Goal: Information Seeking & Learning: Learn about a topic

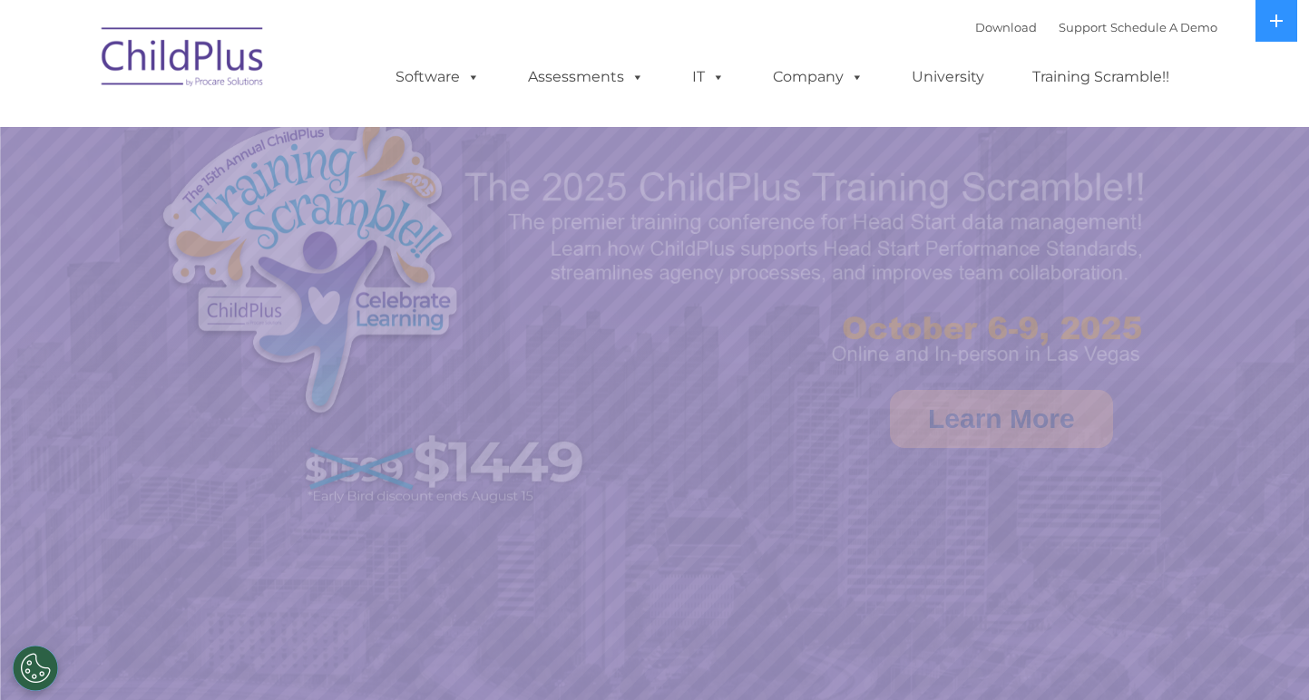
select select "MEDIUM"
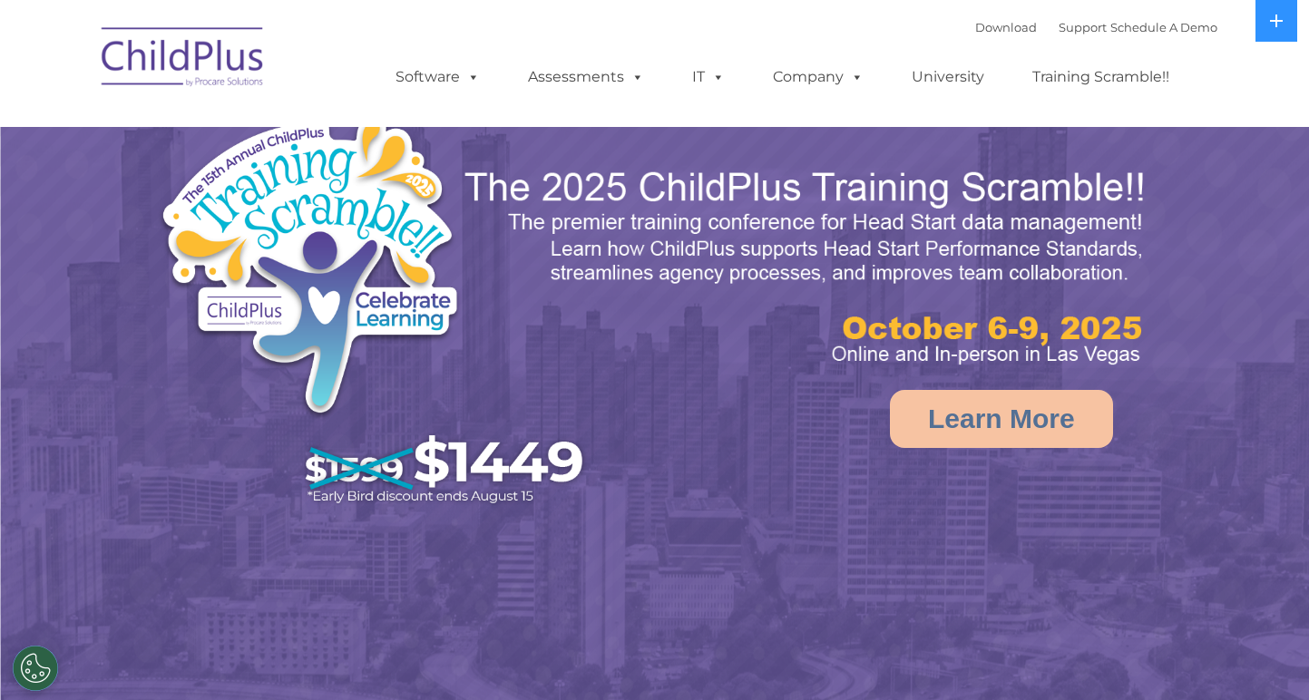
select select "MEDIUM"
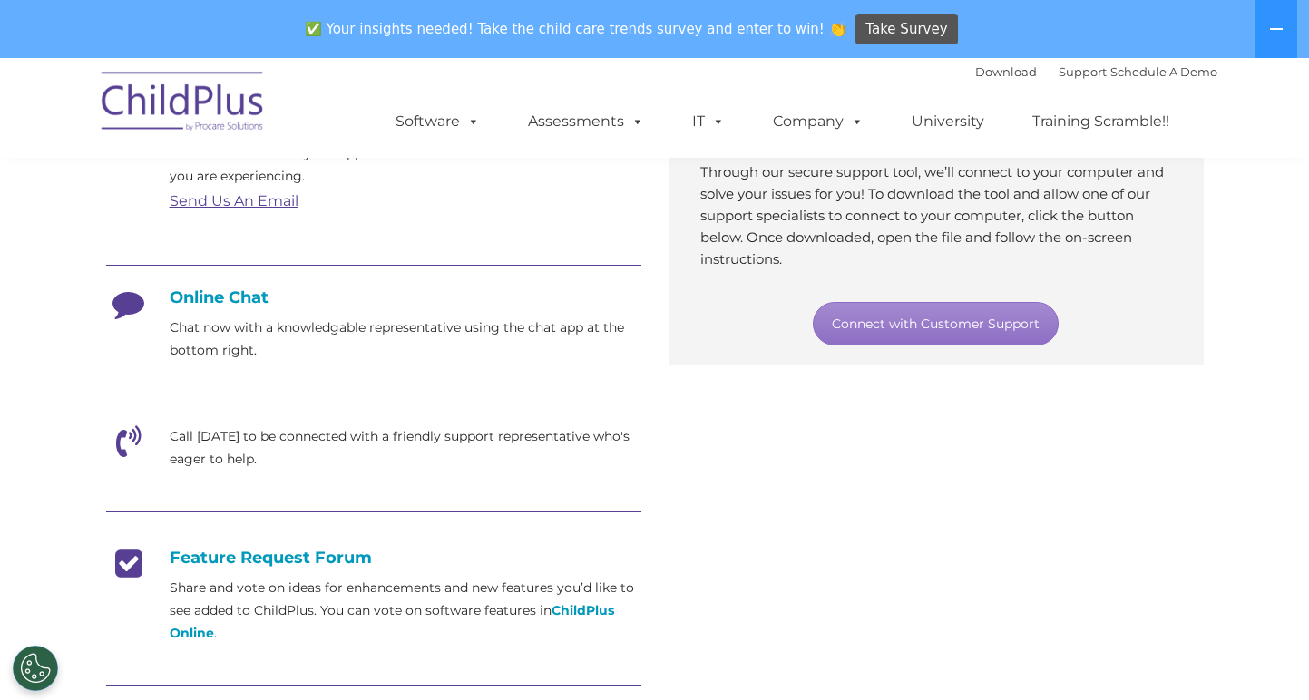
scroll to position [365, 0]
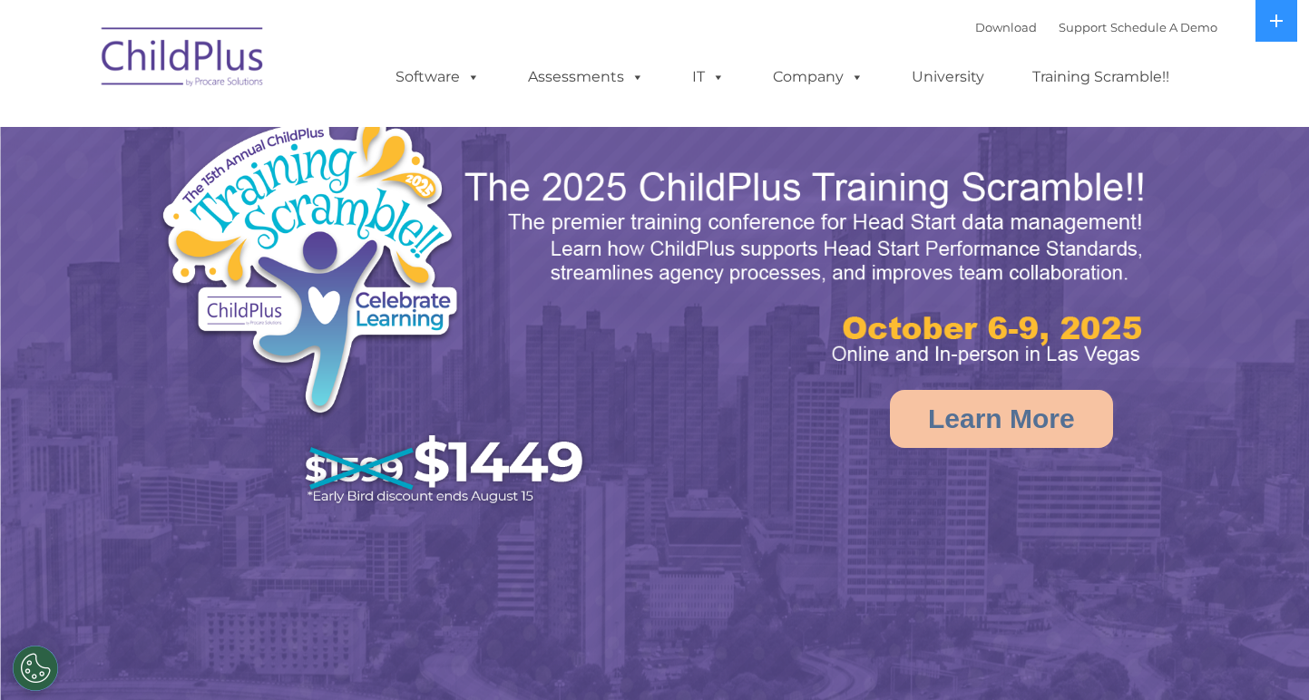
select select "MEDIUM"
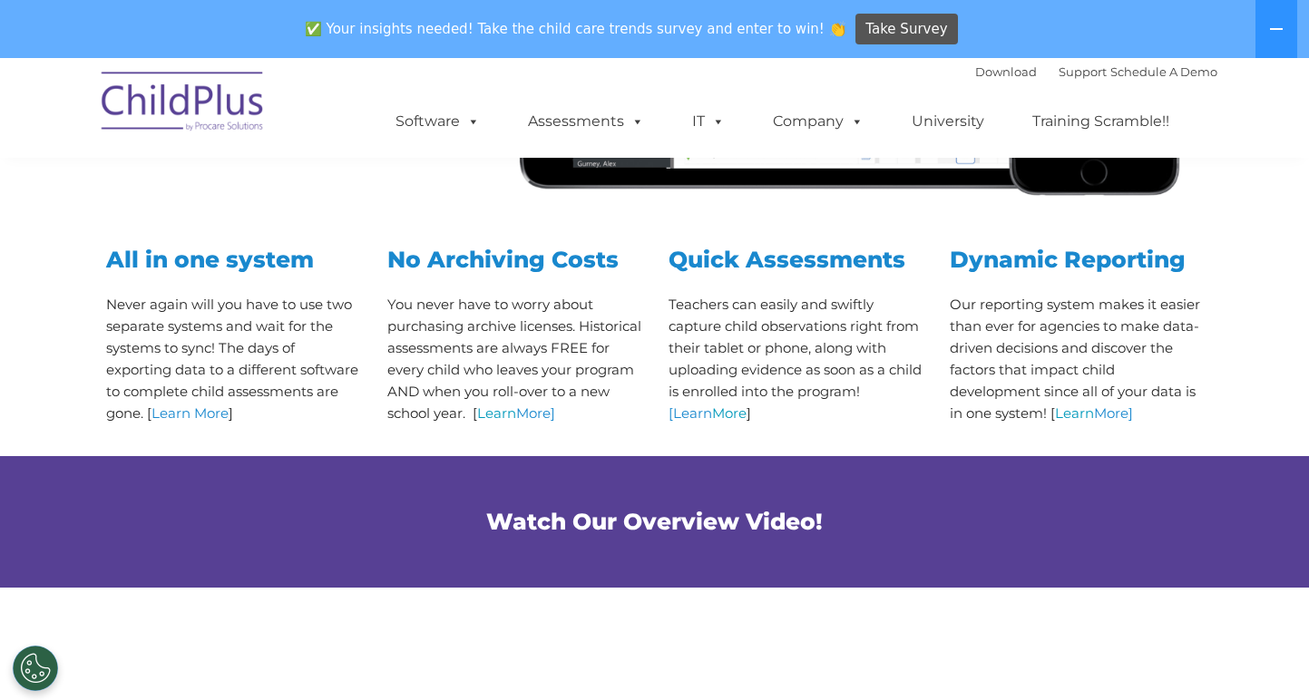
scroll to position [700, 0]
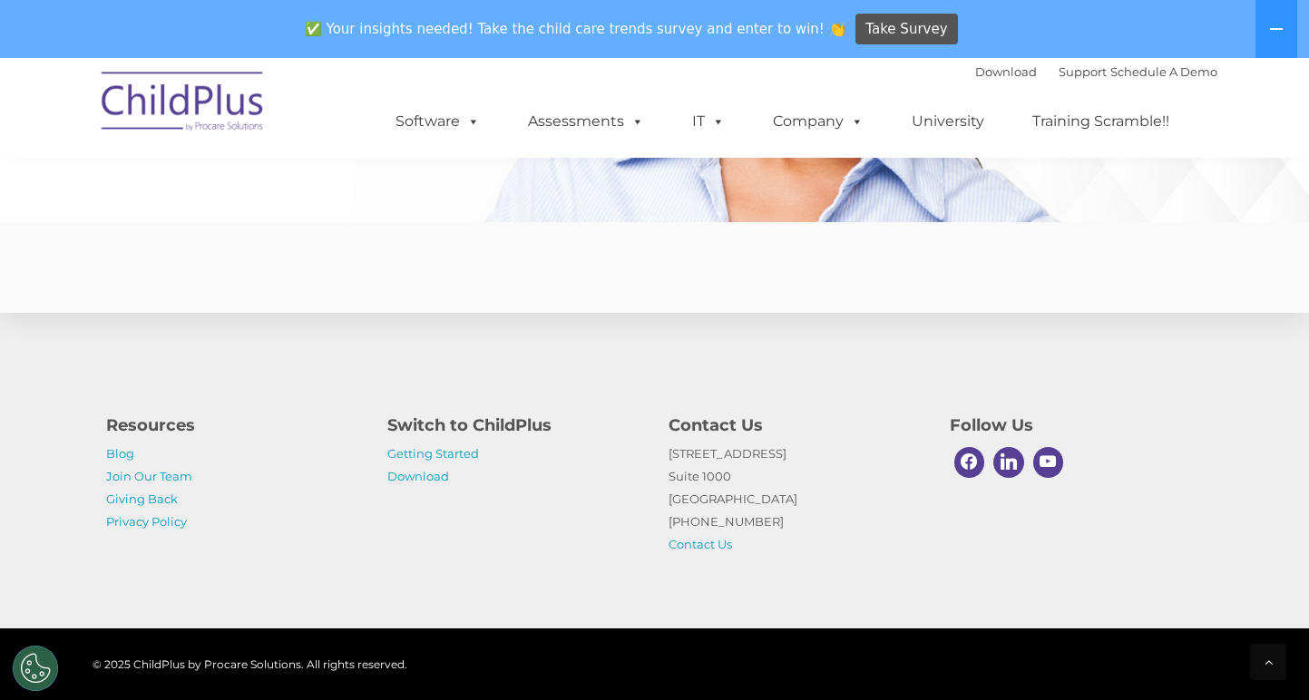
scroll to position [4465, 0]
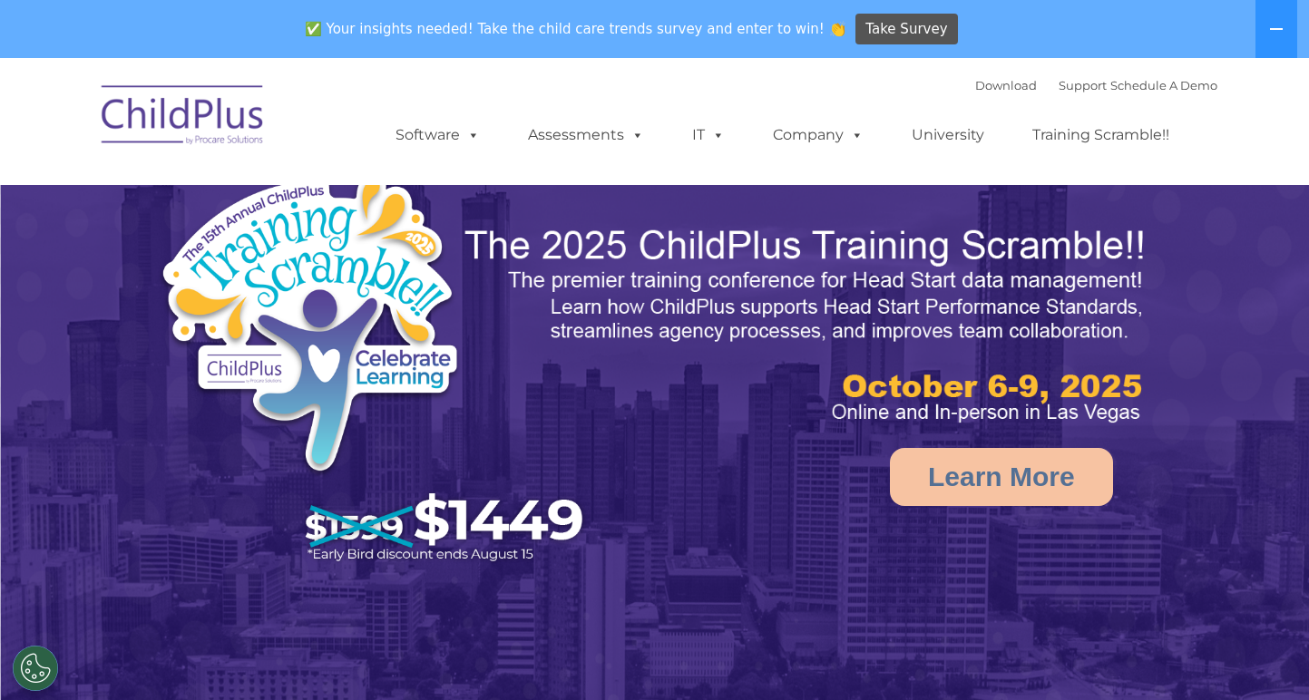
select select "MEDIUM"
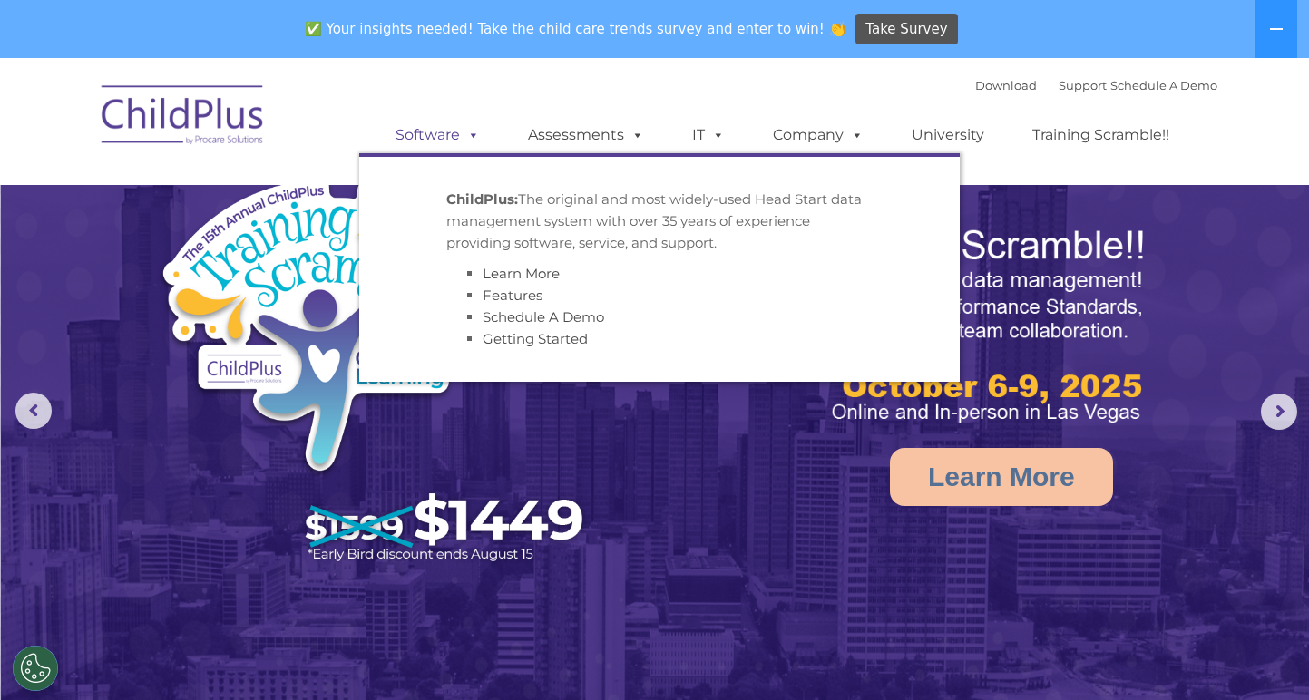
click at [461, 128] on span at bounding box center [470, 134] width 20 height 17
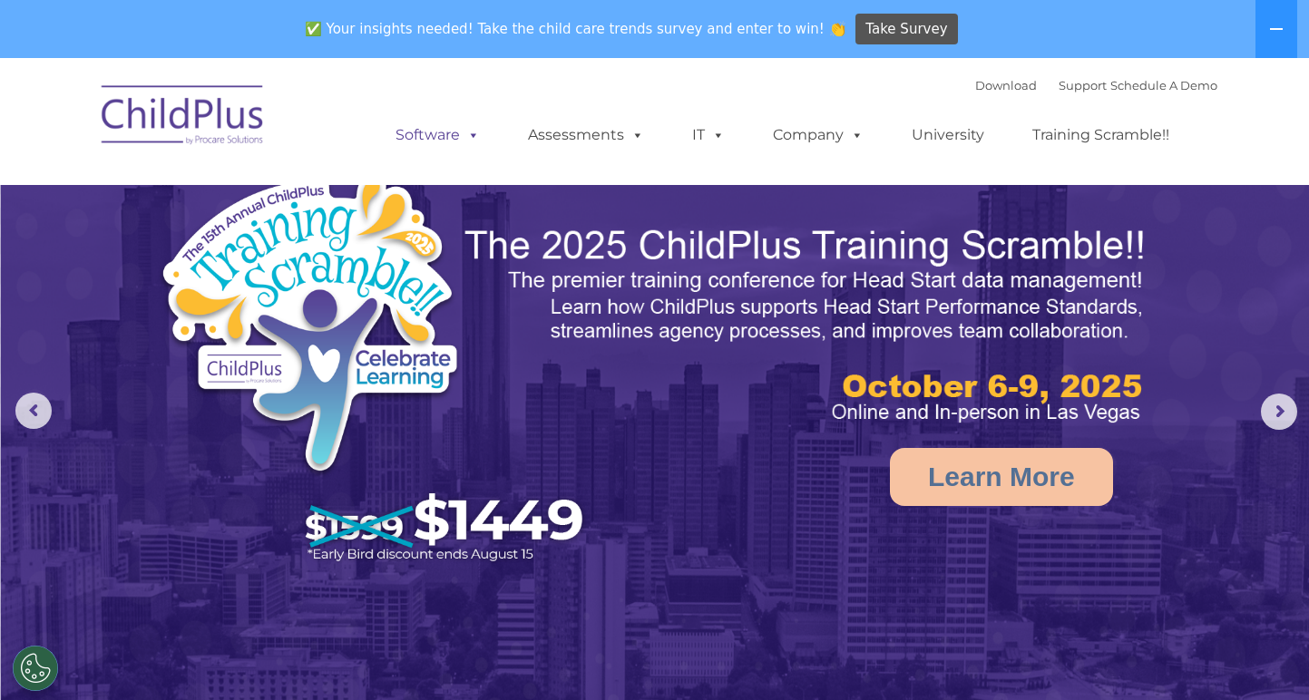
click at [461, 130] on span at bounding box center [470, 134] width 20 height 17
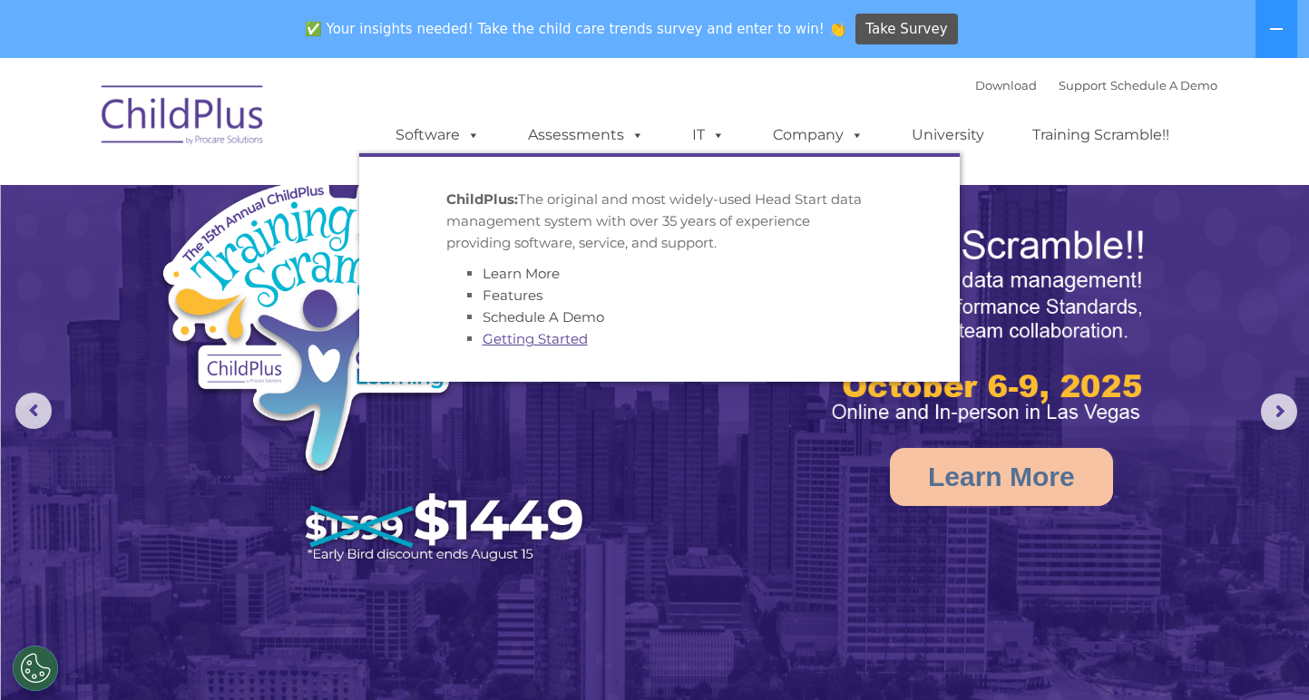
click at [573, 339] on link "Getting Started" at bounding box center [535, 338] width 105 height 17
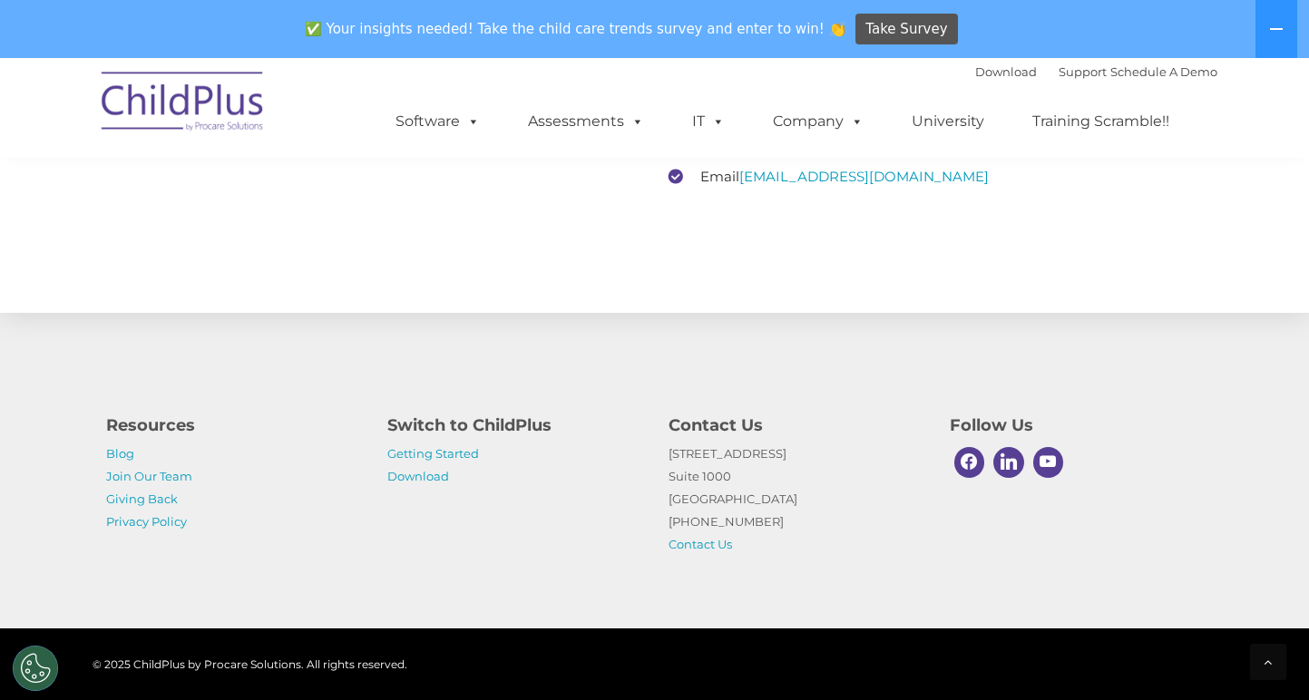
scroll to position [2856, 0]
click at [457, 455] on link "Getting Started" at bounding box center [433, 453] width 92 height 15
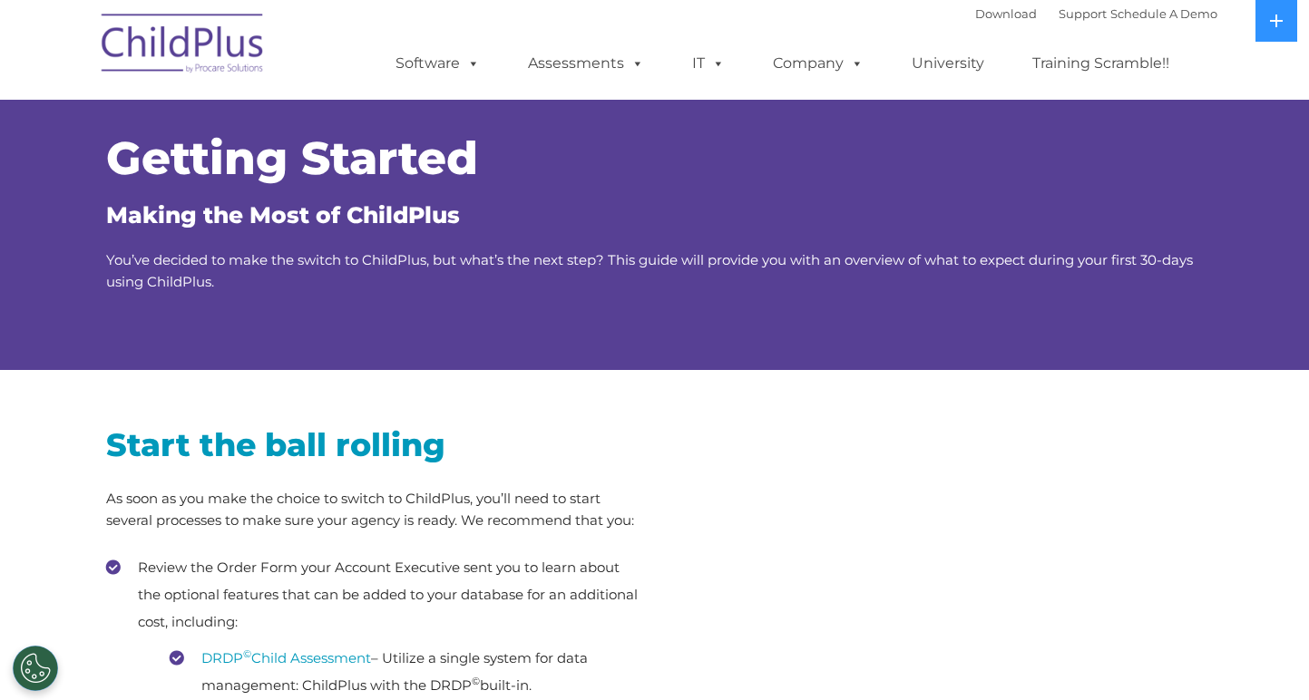
click at [457, 455] on h2 "Start the ball rolling" at bounding box center [373, 444] width 535 height 41
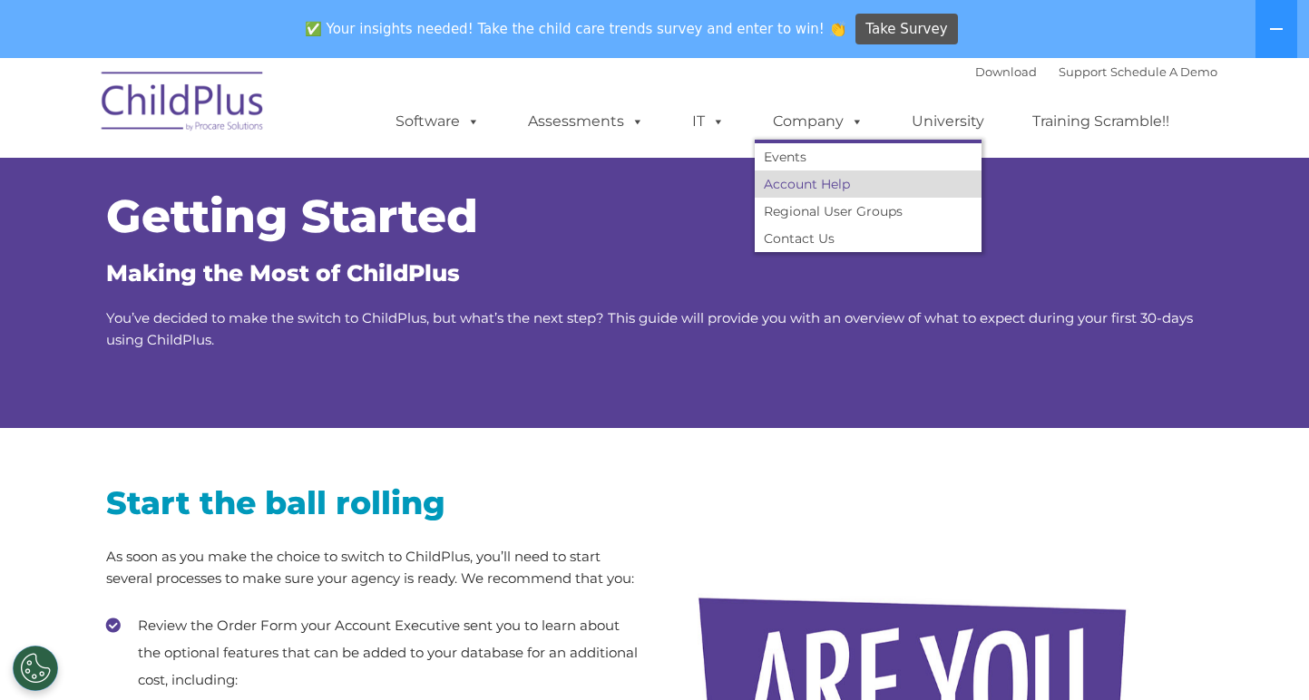
click at [859, 179] on link "Account Help" at bounding box center [868, 184] width 227 height 27
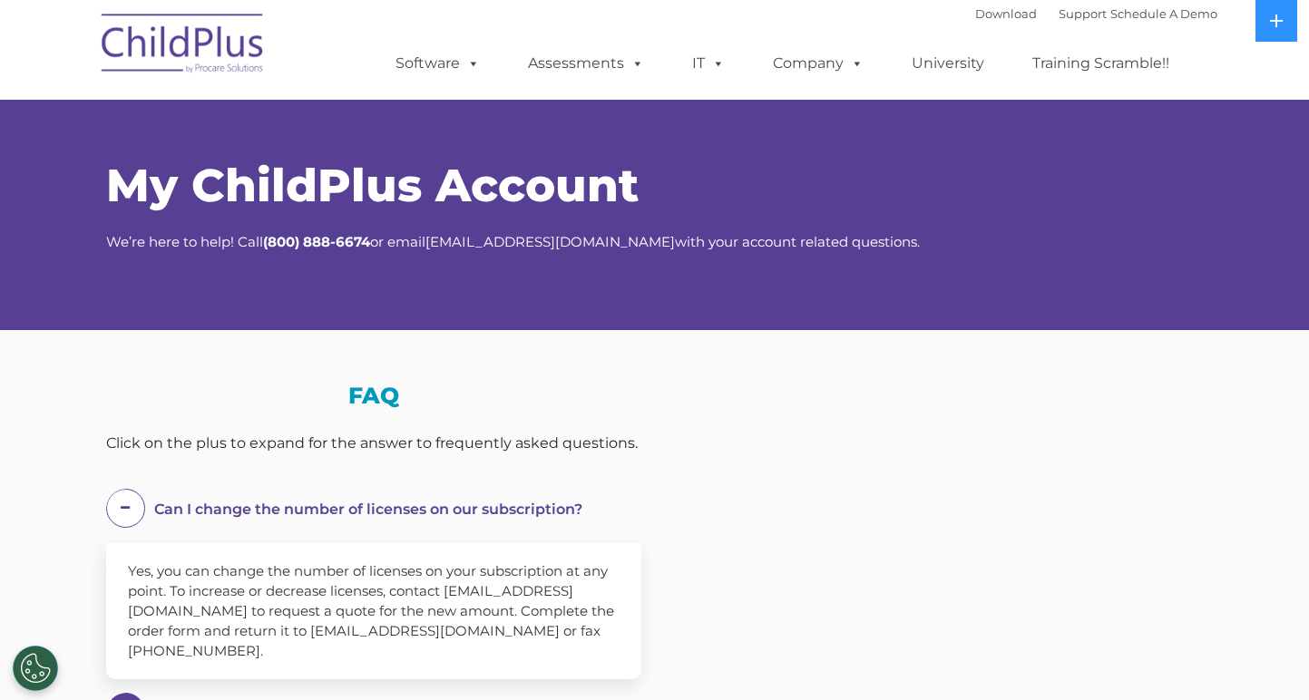
select select "MEDIUM"
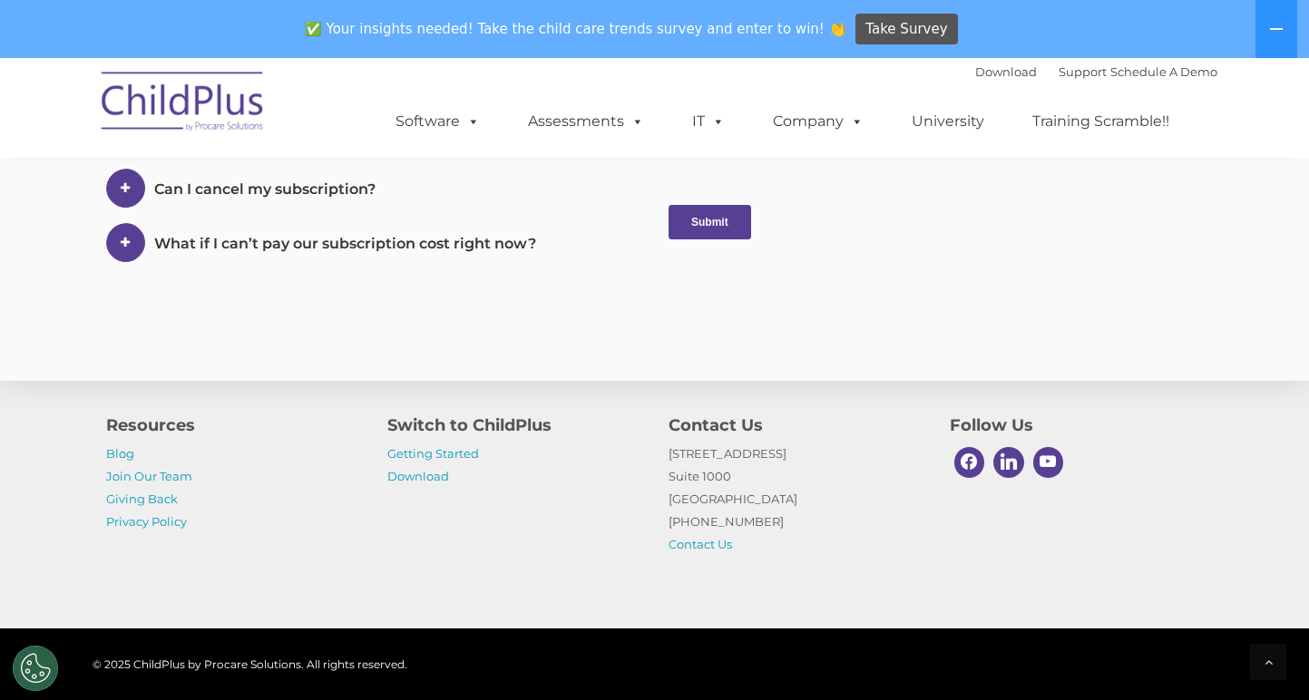
scroll to position [1028, 0]
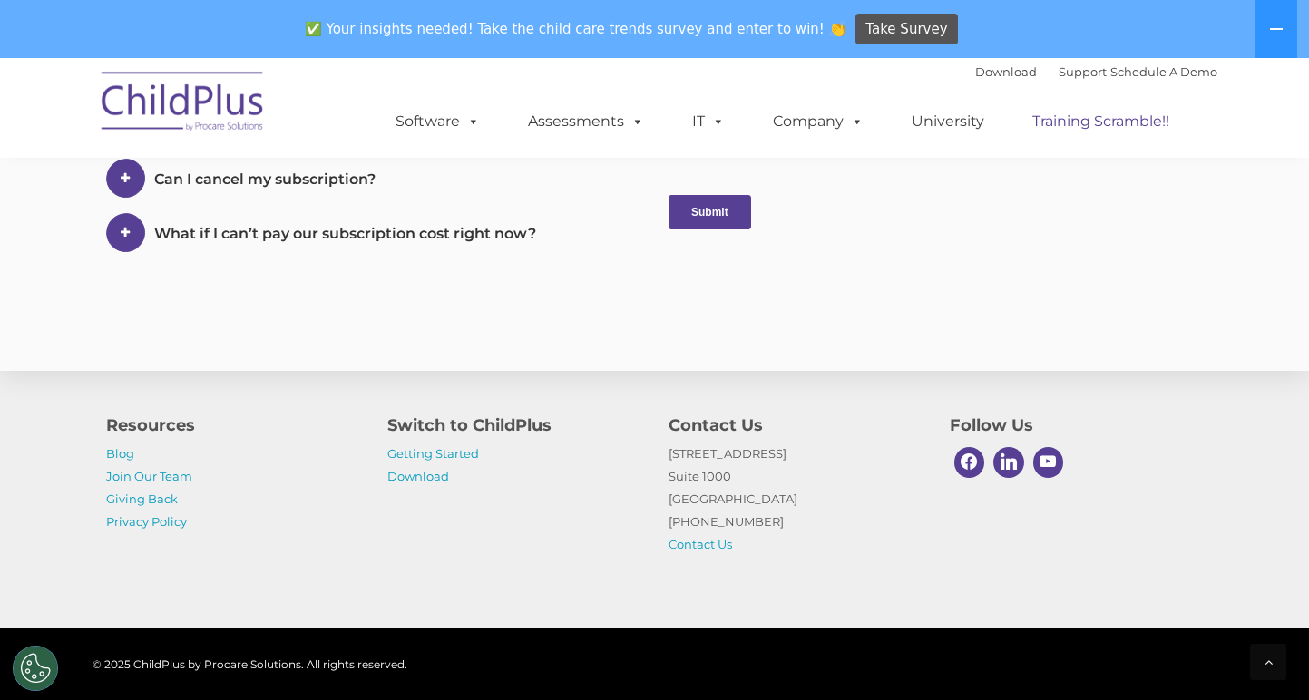
click at [1110, 120] on link "Training Scramble!!" at bounding box center [1100, 121] width 173 height 36
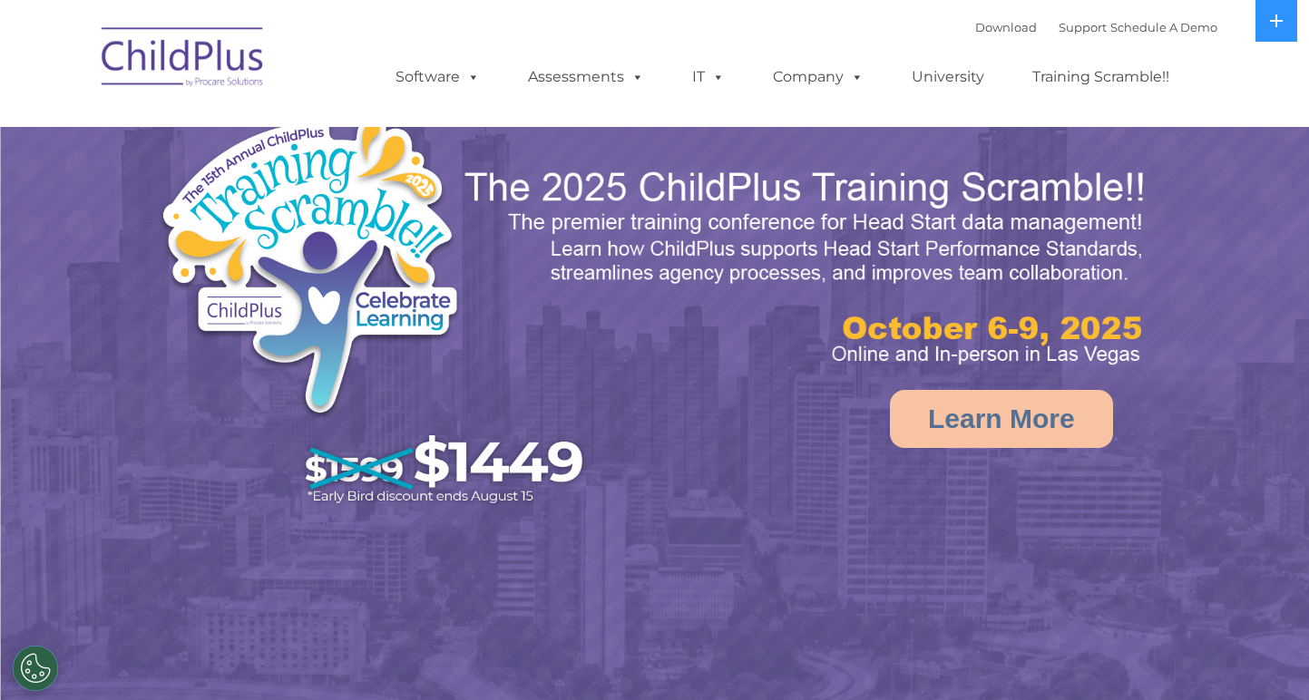
select select "MEDIUM"
